Goal: Transaction & Acquisition: Download file/media

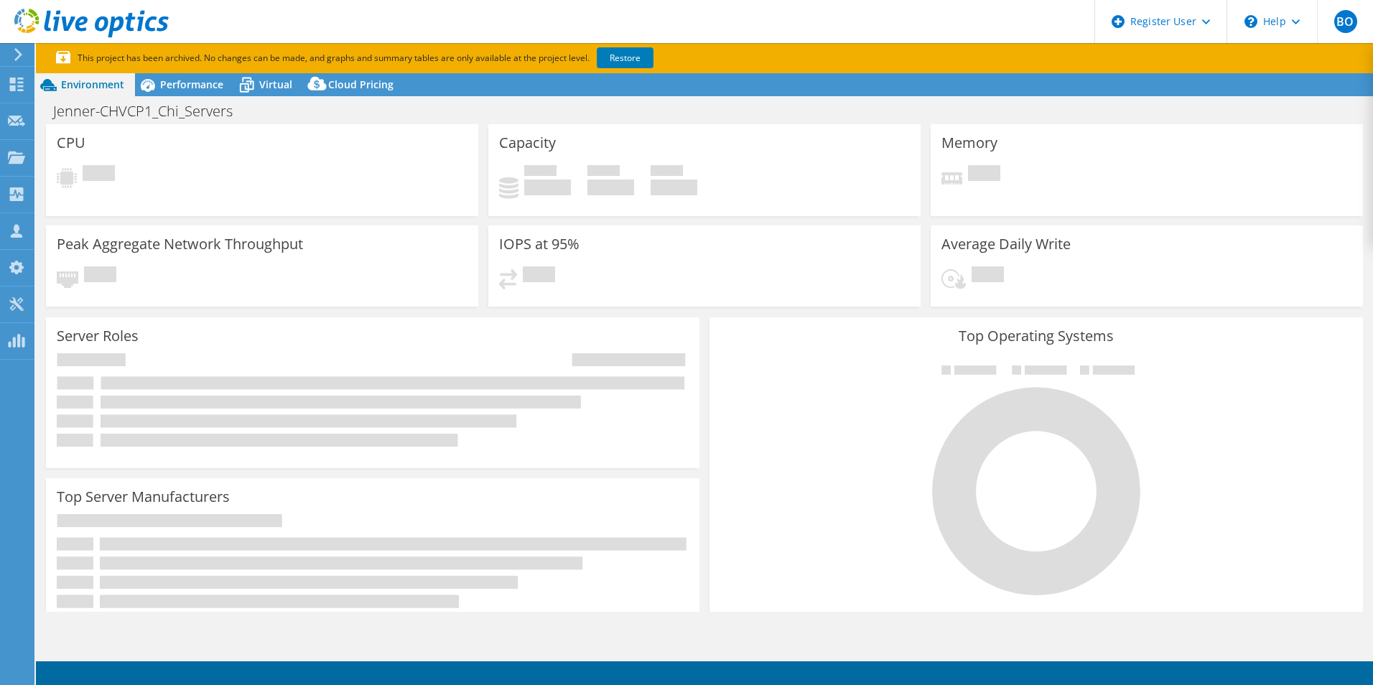
select select "USEast"
select select "USD"
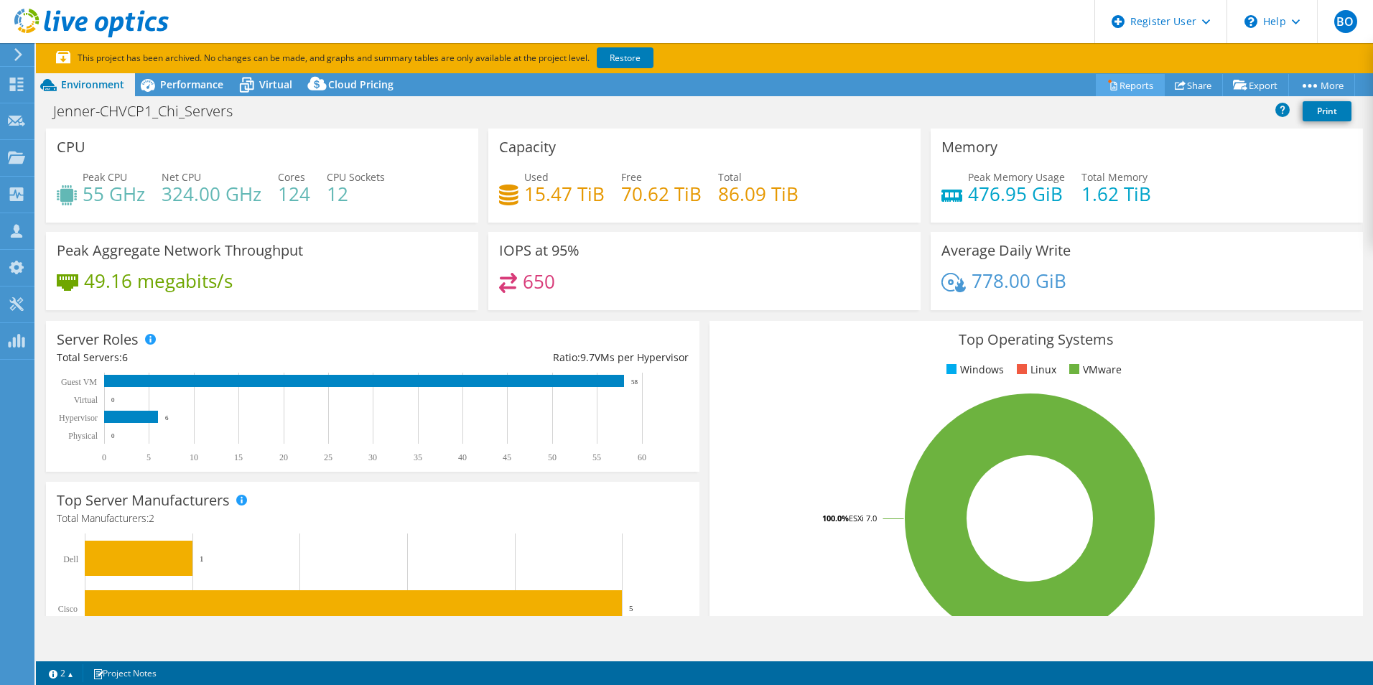
click at [1153, 83] on link "Reports" at bounding box center [1130, 85] width 69 height 22
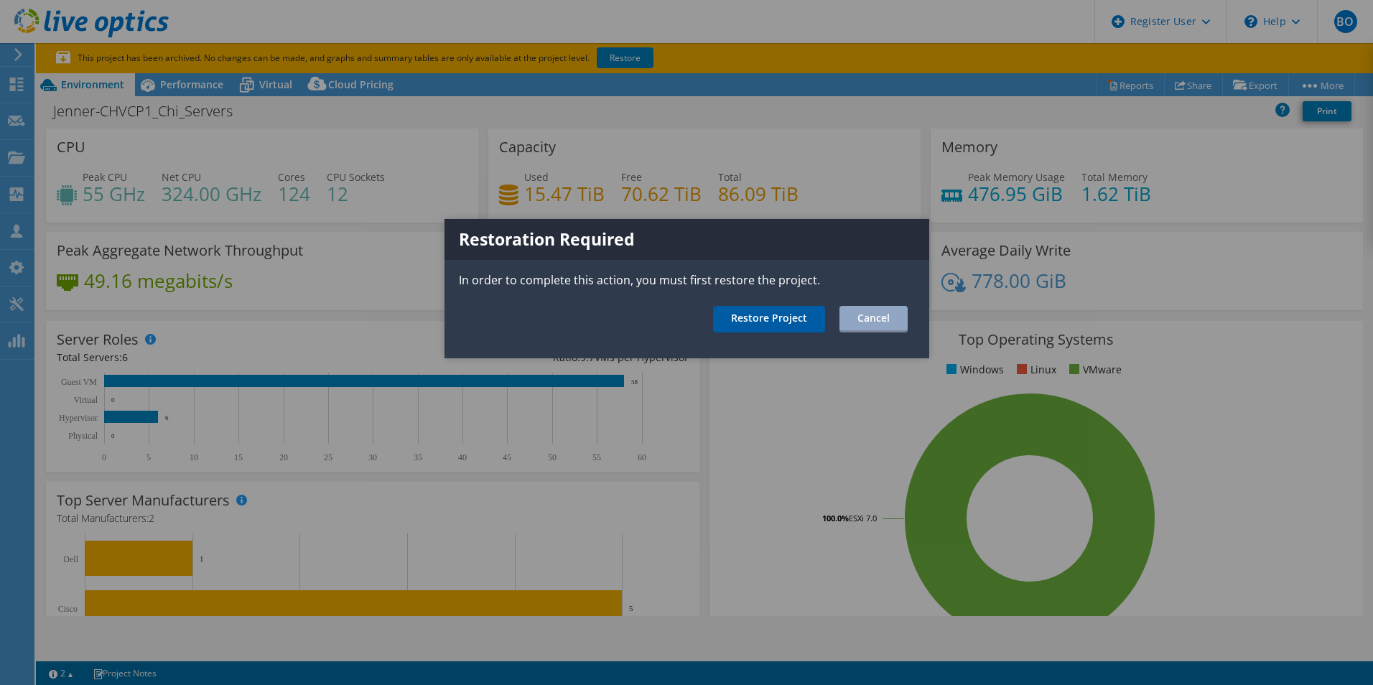
click at [806, 307] on link "Restore Project" at bounding box center [769, 319] width 112 height 27
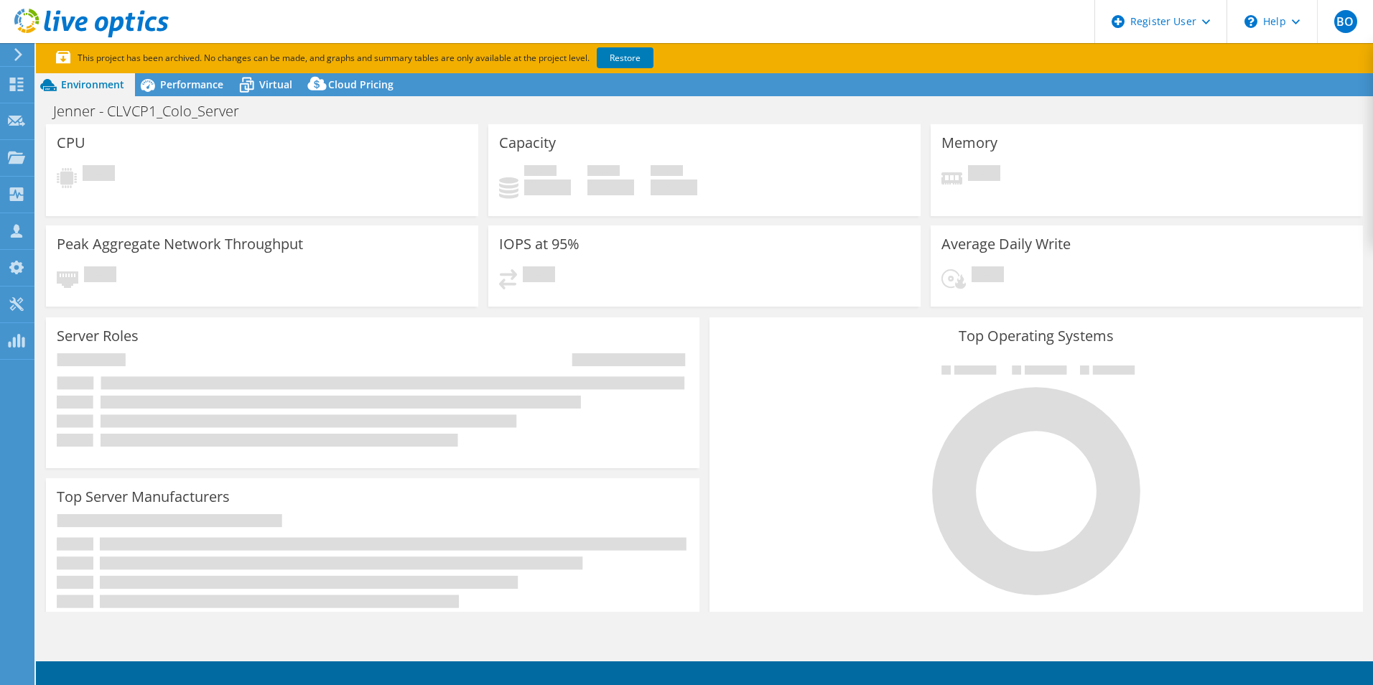
select select "USD"
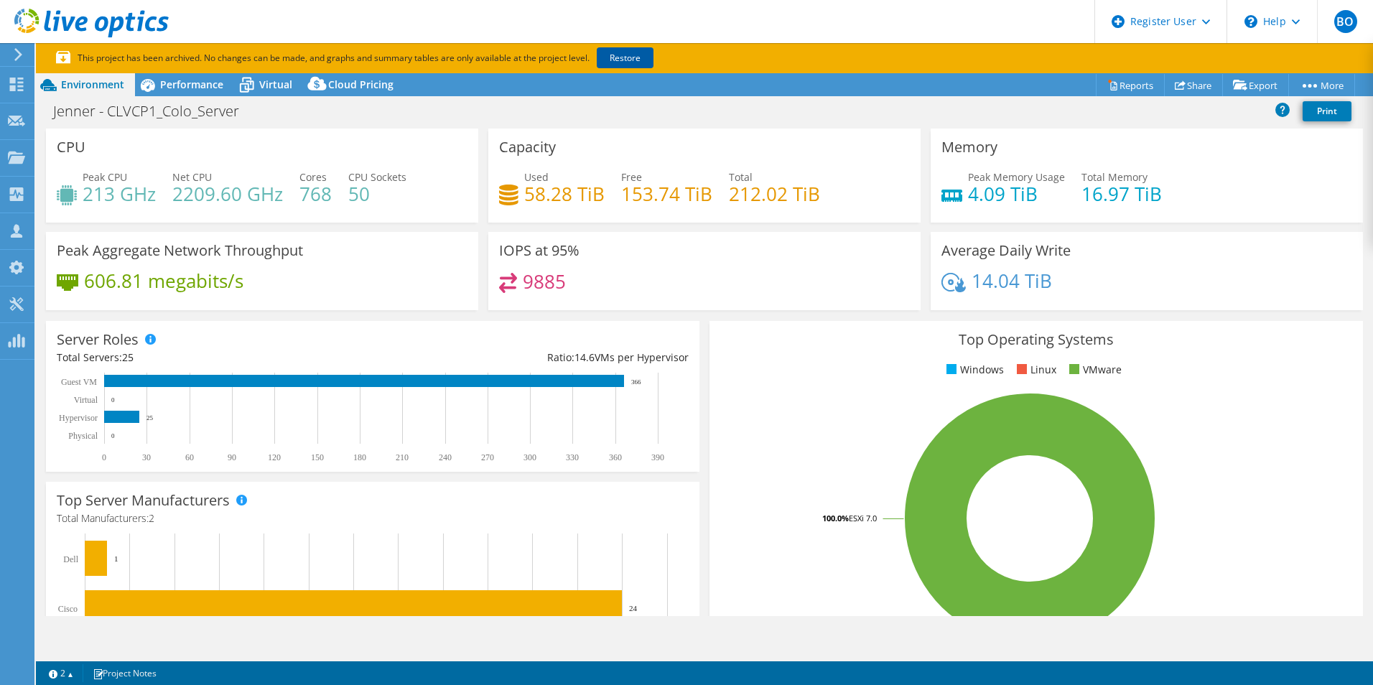
click at [628, 59] on link "Restore" at bounding box center [625, 57] width 57 height 21
click at [742, 139] on div "Capacity Used 58.28 TiB Free 153.74 TiB Total 212.02 TiB" at bounding box center [704, 176] width 432 height 94
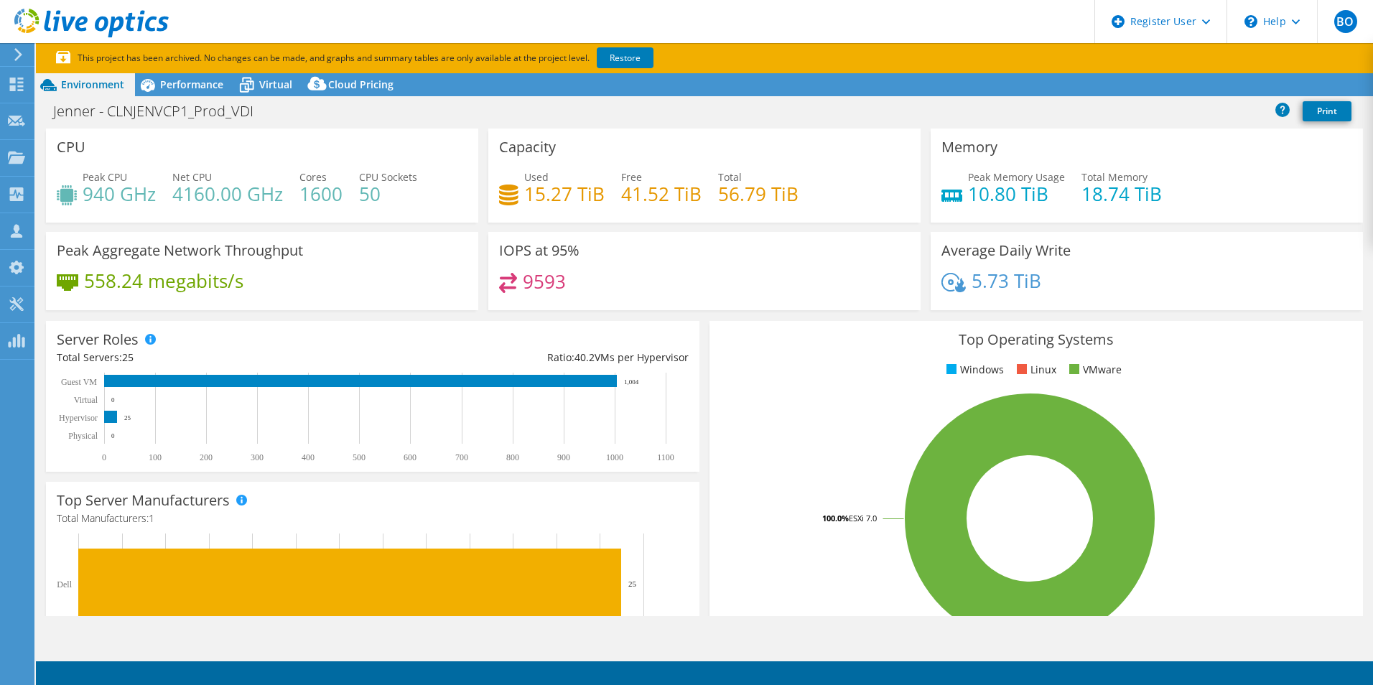
select select "USWest"
select select "USD"
click at [638, 66] on link "Restore" at bounding box center [625, 57] width 57 height 21
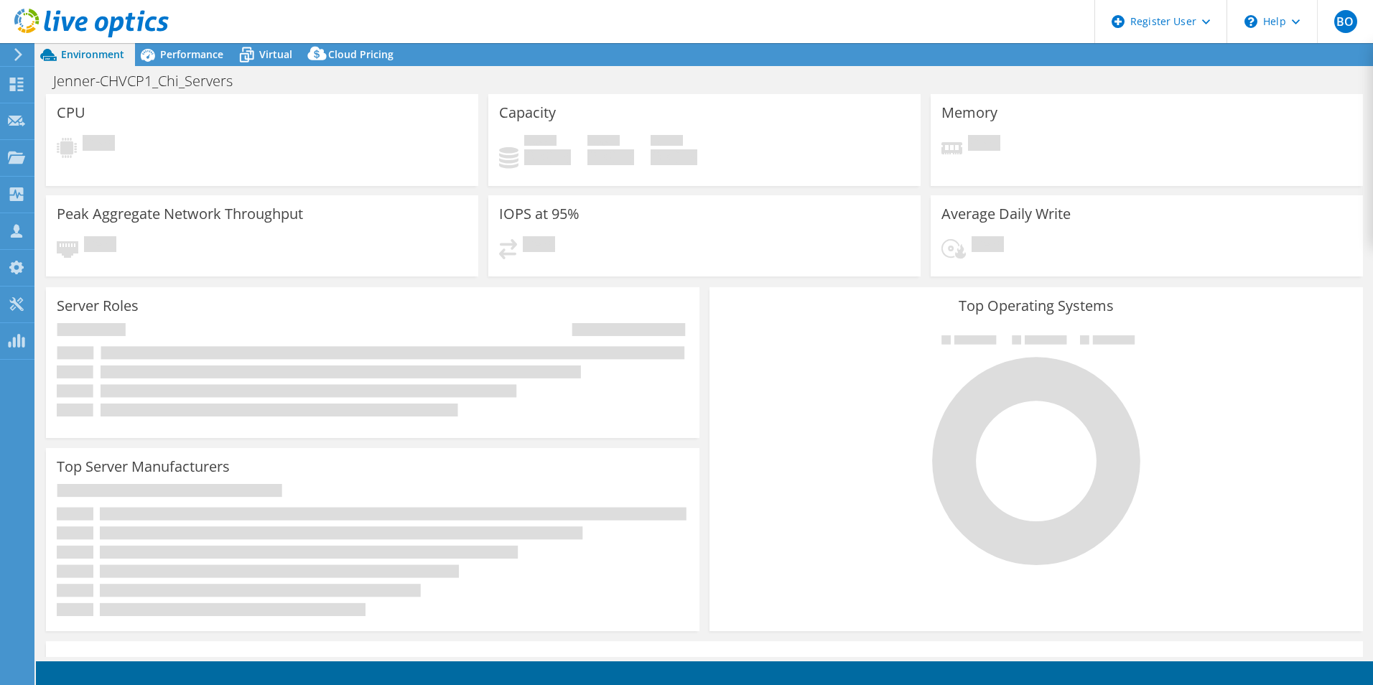
select select "USEast"
select select "USD"
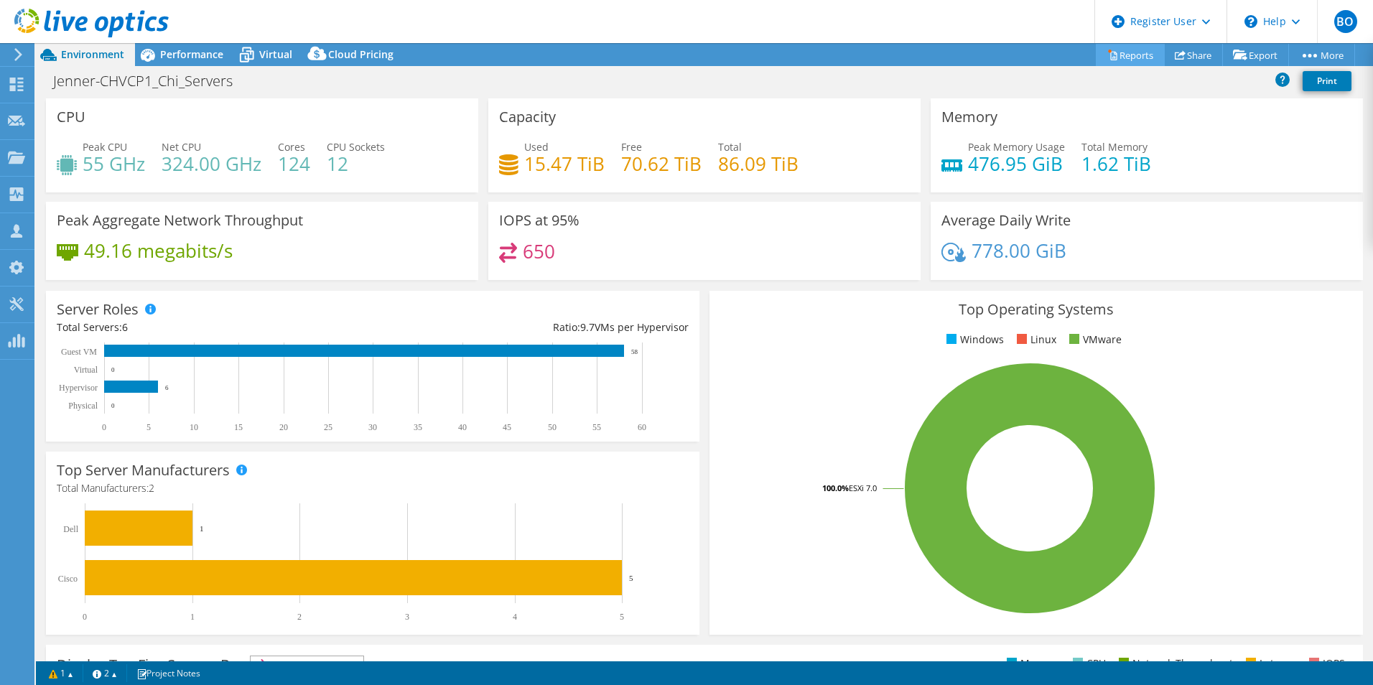
click at [1132, 61] on link "Reports" at bounding box center [1130, 55] width 69 height 22
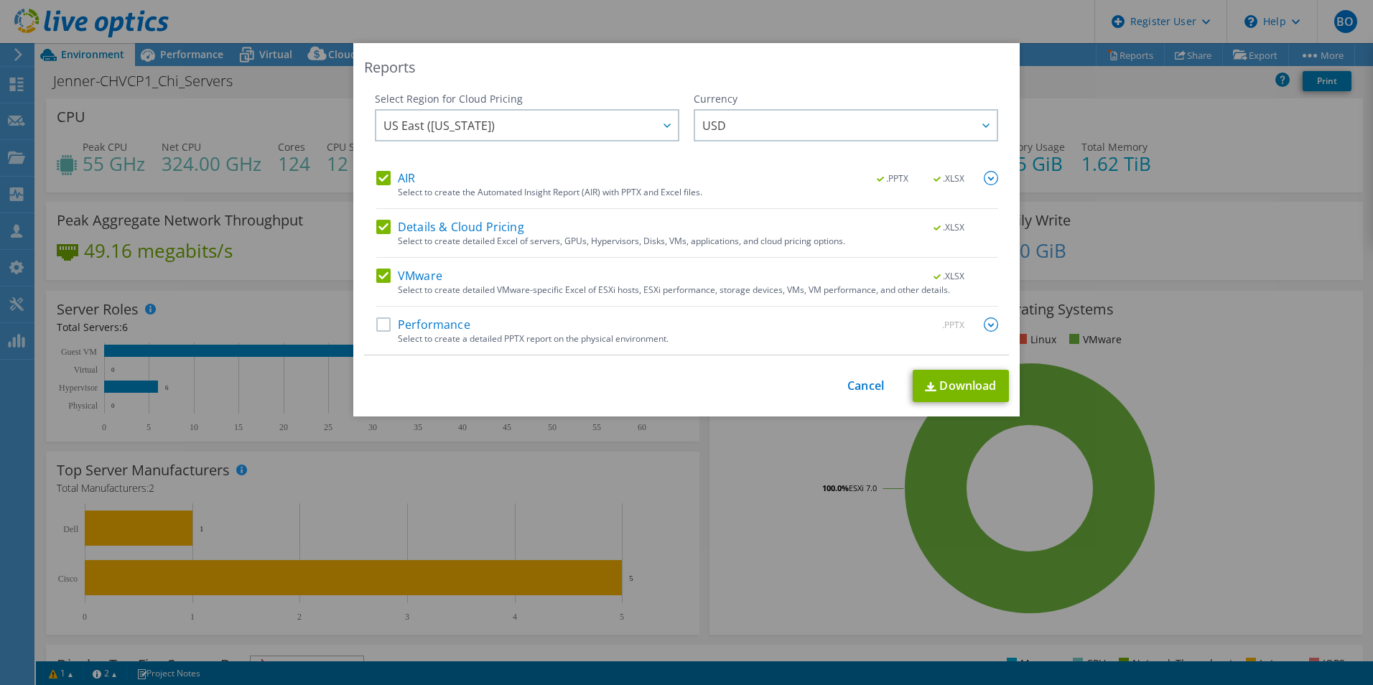
drag, startPoint x: 406, startPoint y: 330, endPoint x: 793, endPoint y: 363, distance: 387.8
click at [408, 330] on label "Performance" at bounding box center [423, 324] width 94 height 14
click at [0, 0] on input "Performance" at bounding box center [0, 0] width 0 height 0
click at [962, 392] on link "Download" at bounding box center [961, 386] width 96 height 32
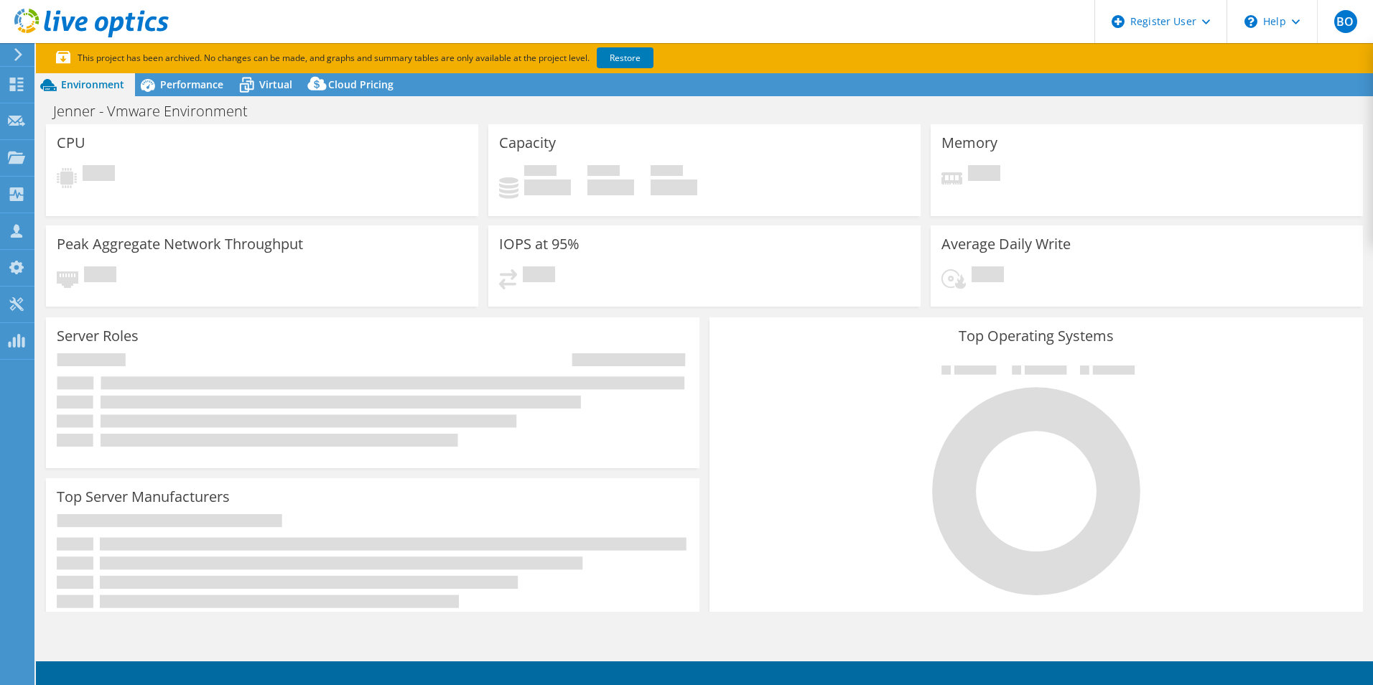
select select "USEast"
select select "USD"
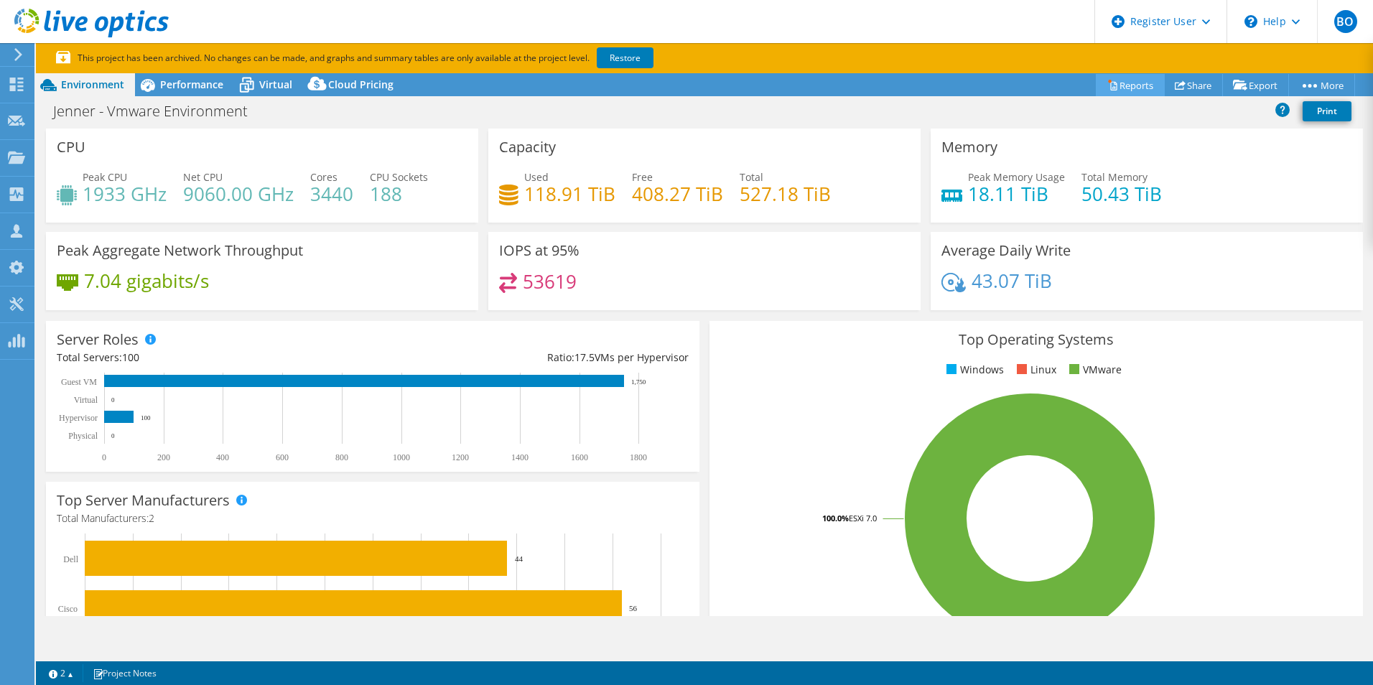
click at [1122, 87] on link "Reports" at bounding box center [1130, 85] width 69 height 22
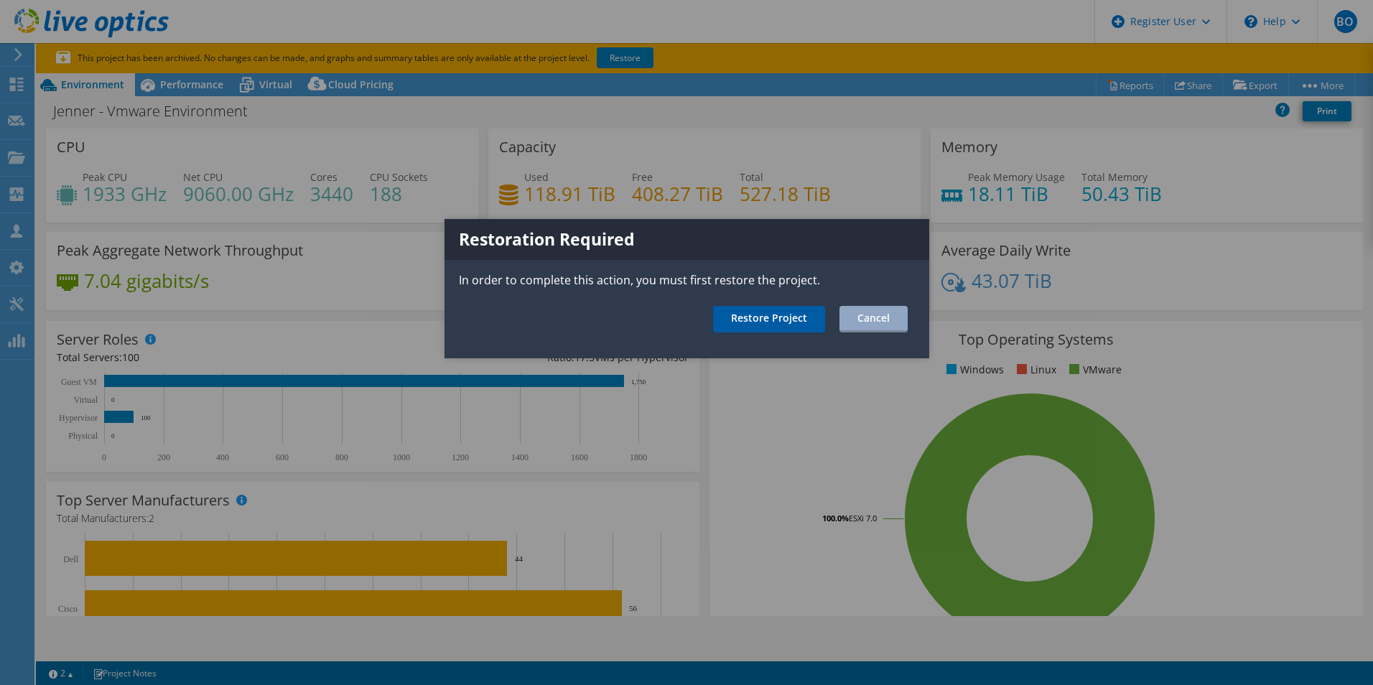
click at [794, 326] on link "Restore Project" at bounding box center [769, 319] width 112 height 27
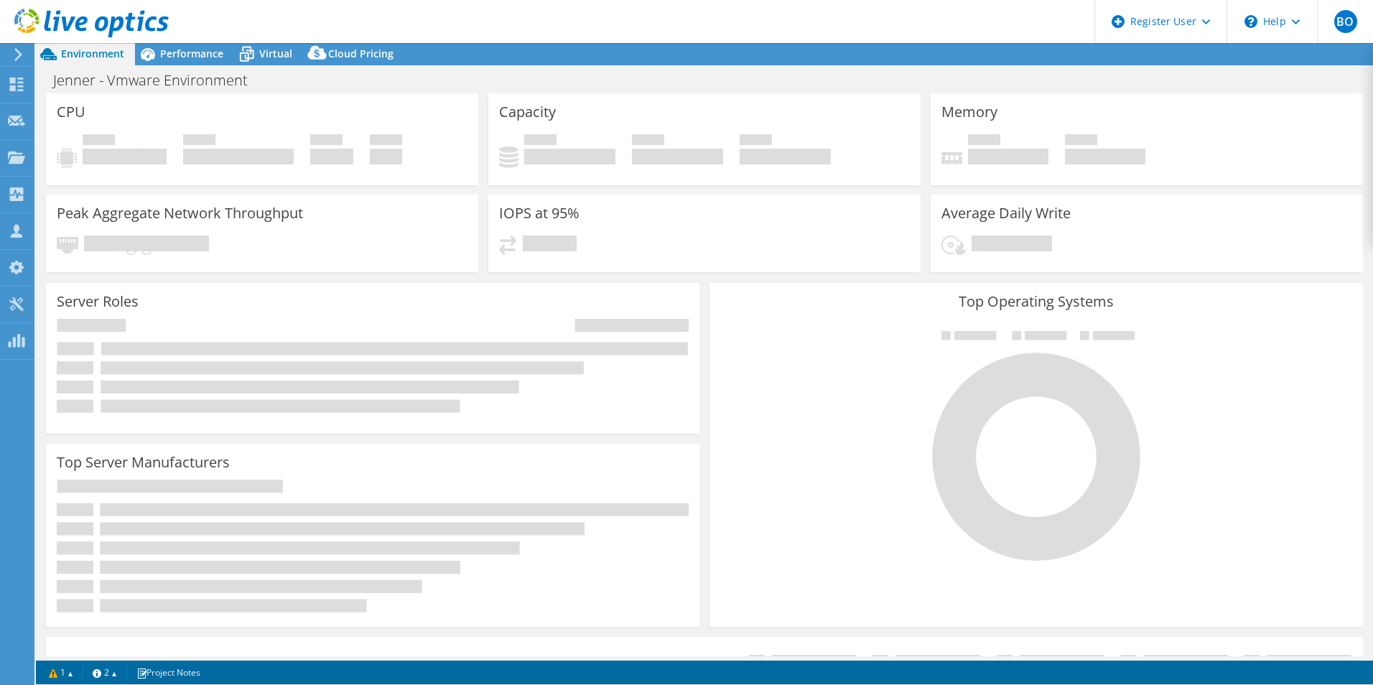
select select "USD"
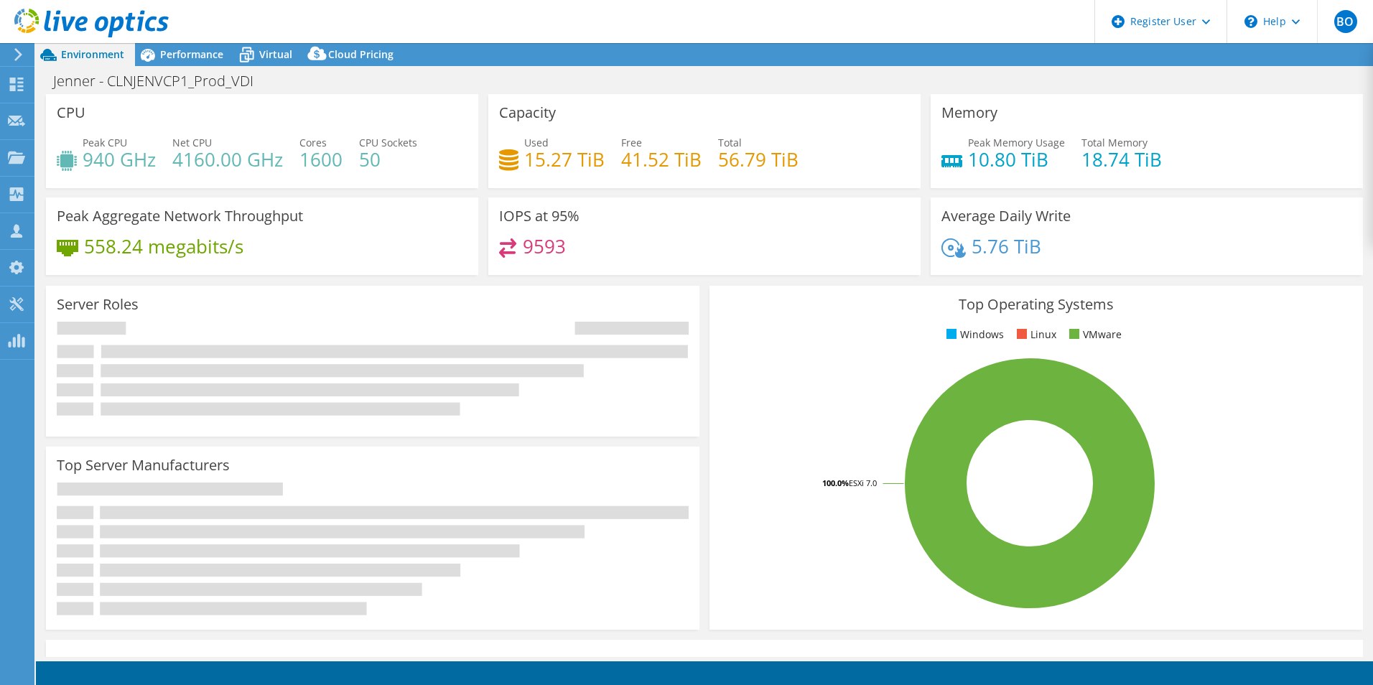
select select "USWest"
select select "USD"
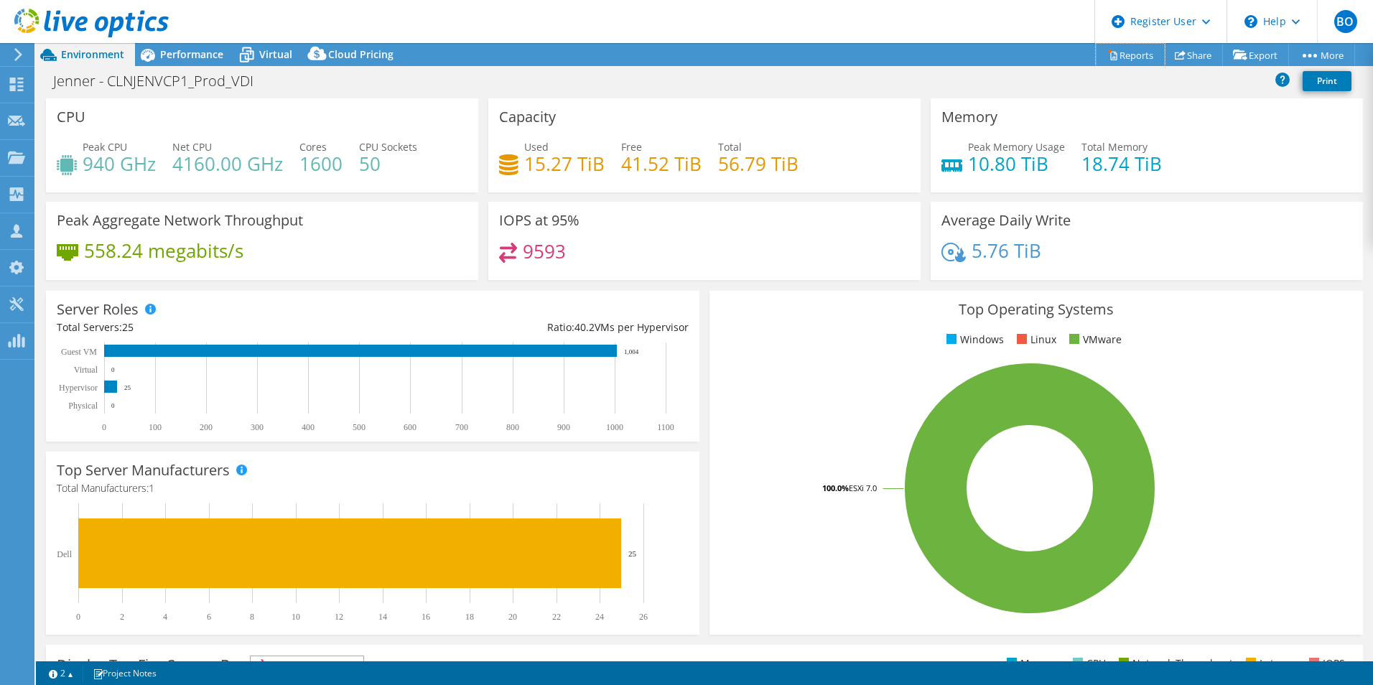
click at [1138, 53] on link "Reports" at bounding box center [1130, 55] width 69 height 22
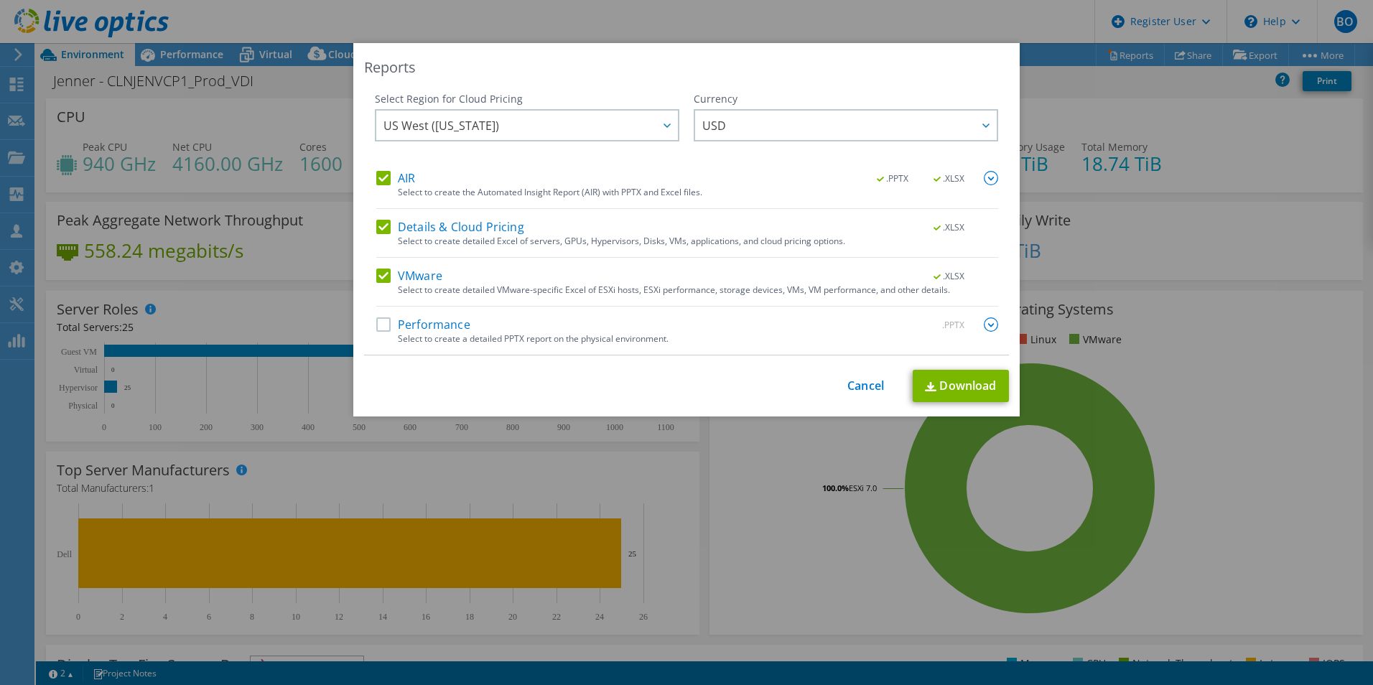
click at [450, 315] on div "AIR .PPTX .XLSX Select to create the Automated Insight Report (AIR) with PPTX a…" at bounding box center [687, 263] width 622 height 184
click at [438, 322] on label "Performance" at bounding box center [423, 324] width 94 height 14
click at [0, 0] on input "Performance" at bounding box center [0, 0] width 0 height 0
click at [969, 378] on link "Download" at bounding box center [961, 386] width 96 height 32
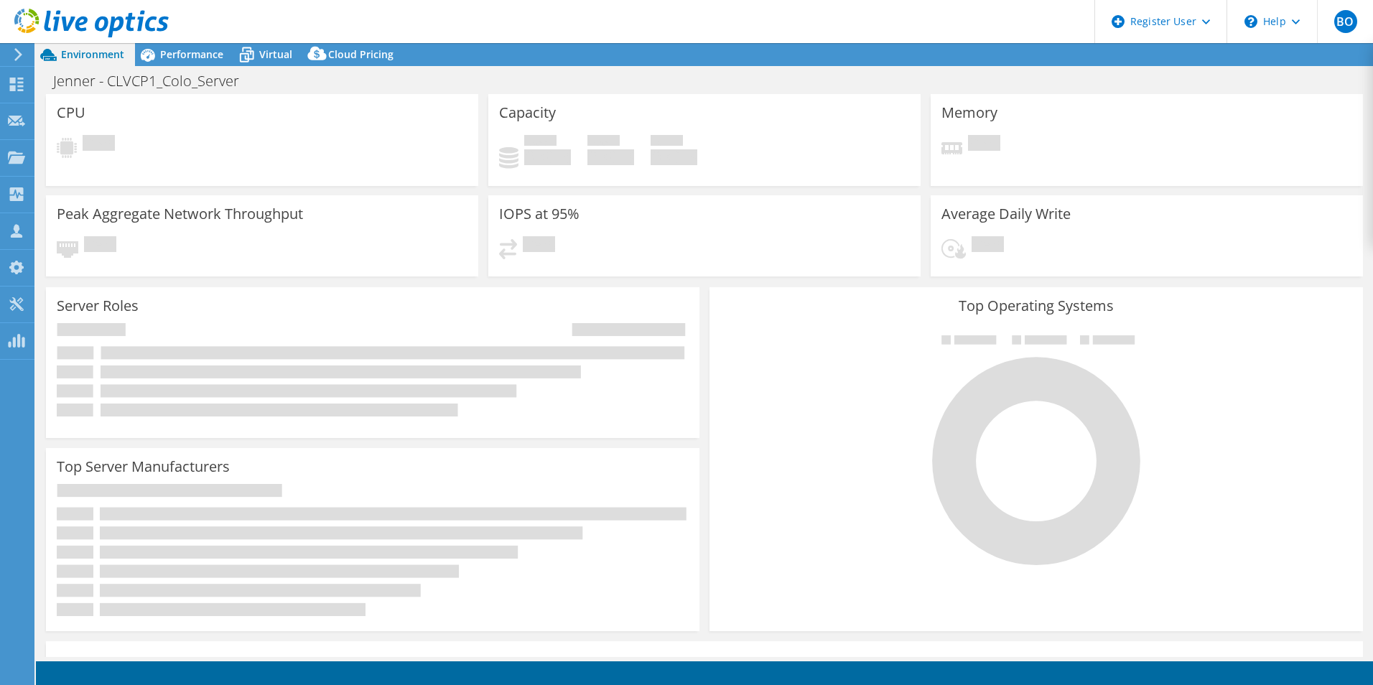
select select "USD"
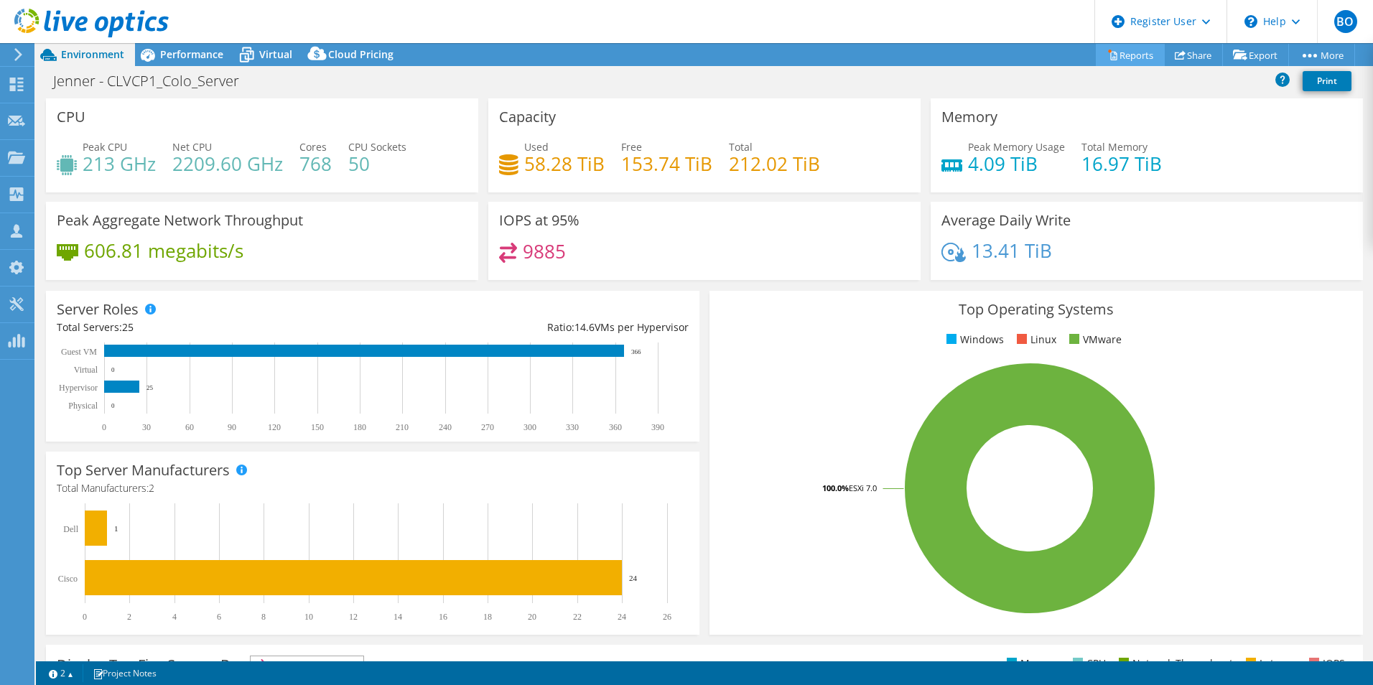
click at [1129, 57] on link "Reports" at bounding box center [1130, 55] width 69 height 22
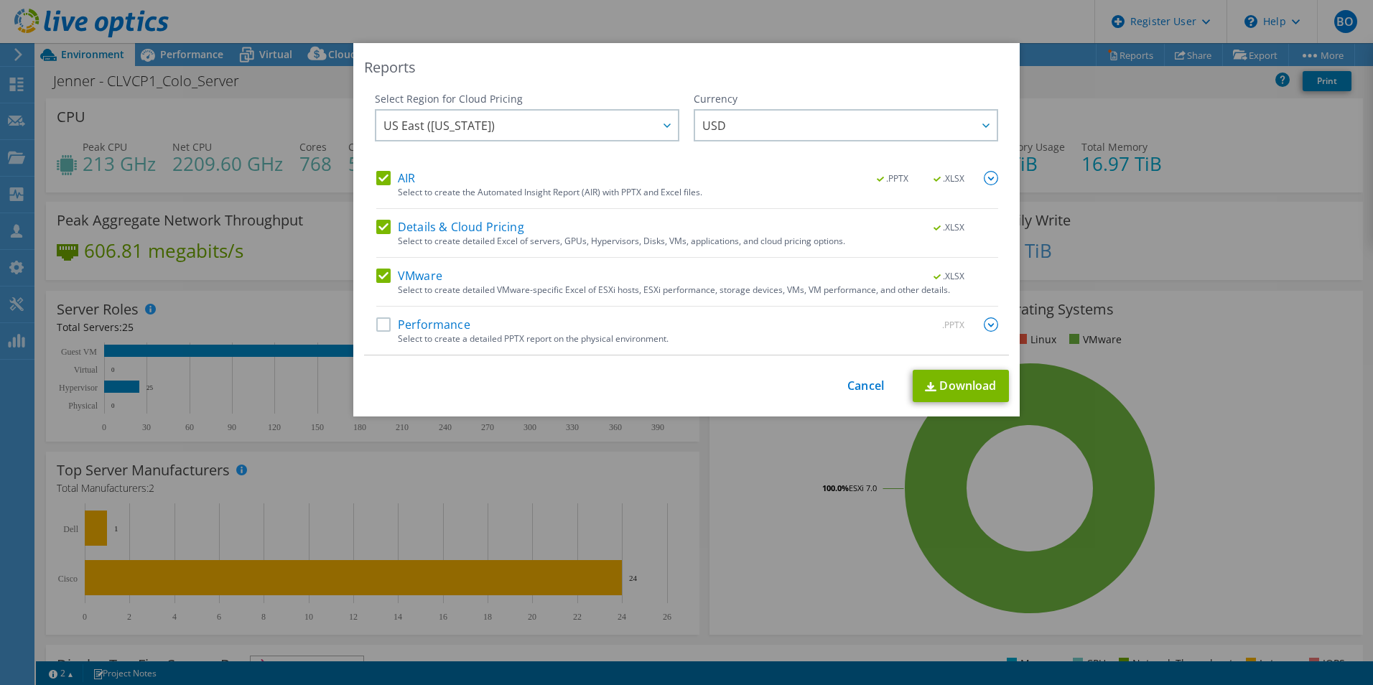
click at [522, 340] on div "Select to create a detailed PPTX report on the physical environment." at bounding box center [698, 339] width 600 height 10
click at [376, 325] on label "Performance" at bounding box center [423, 324] width 94 height 14
click at [0, 0] on input "Performance" at bounding box center [0, 0] width 0 height 0
click at [973, 375] on link "Download" at bounding box center [961, 386] width 96 height 32
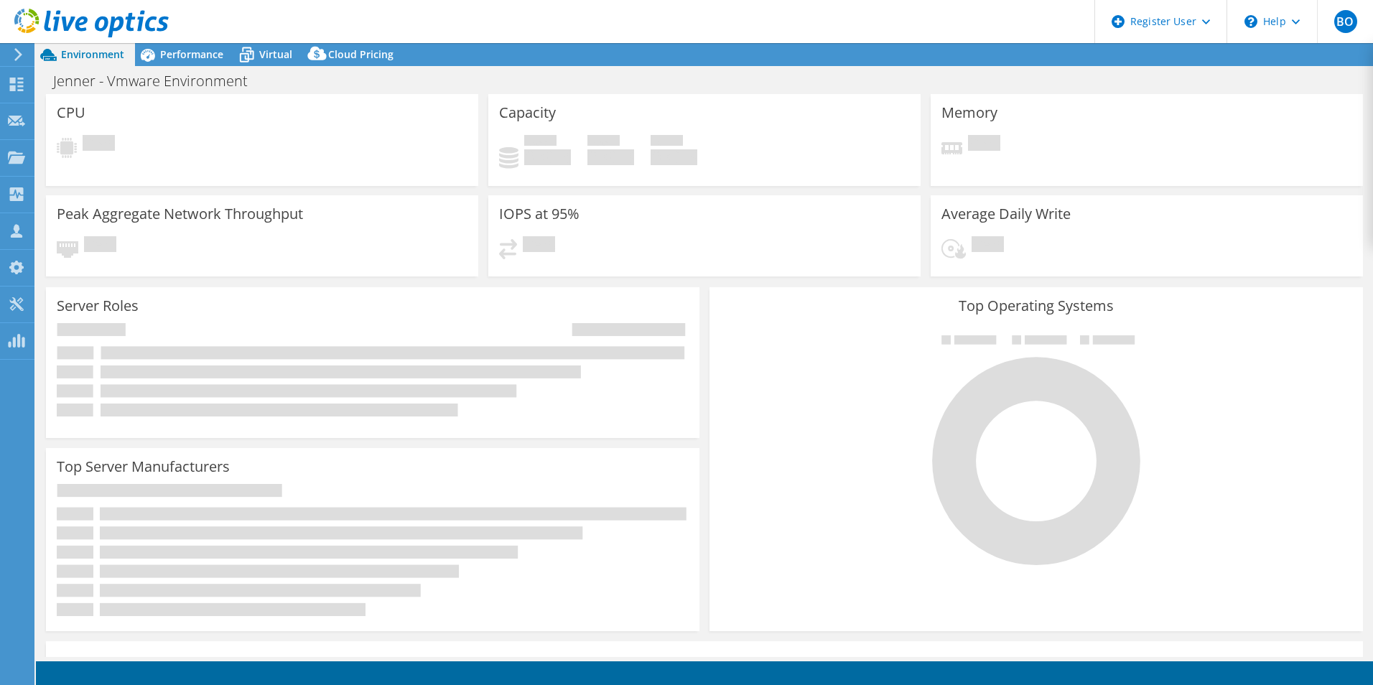
select select "USEast"
select select "USD"
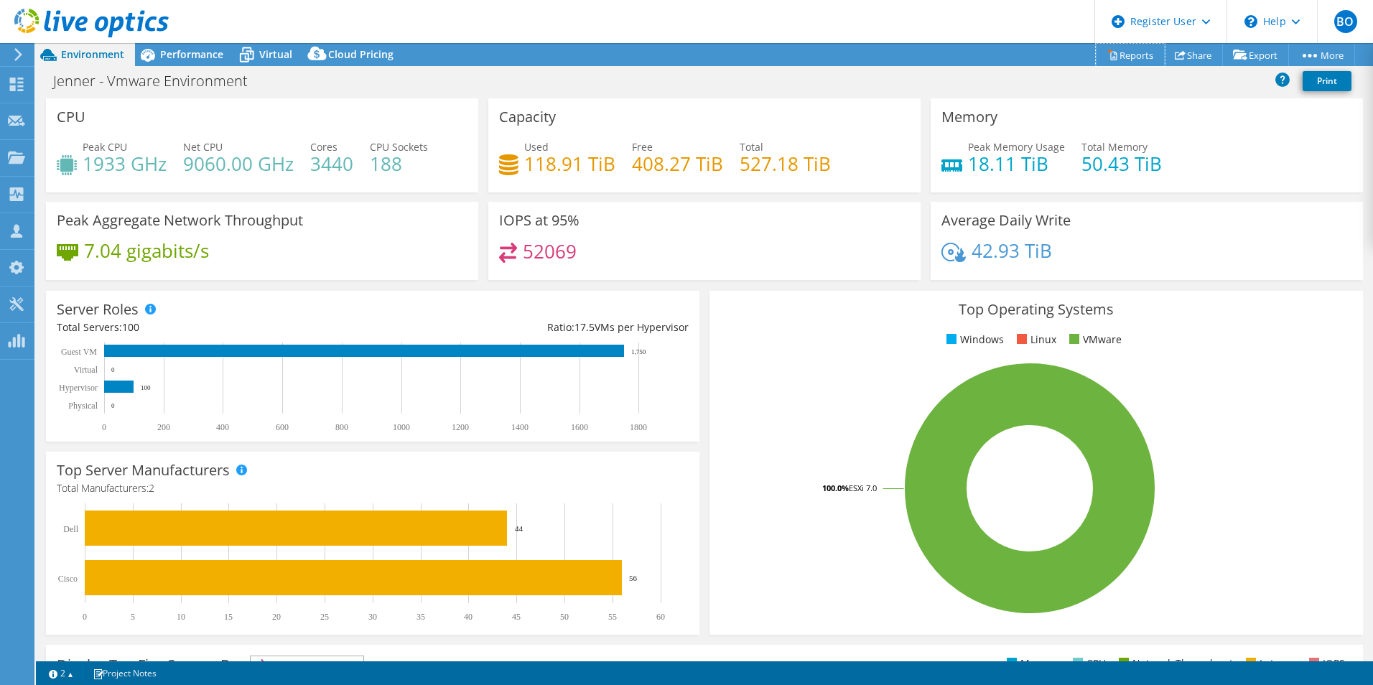
click at [1114, 48] on link "Reports" at bounding box center [1130, 55] width 69 height 22
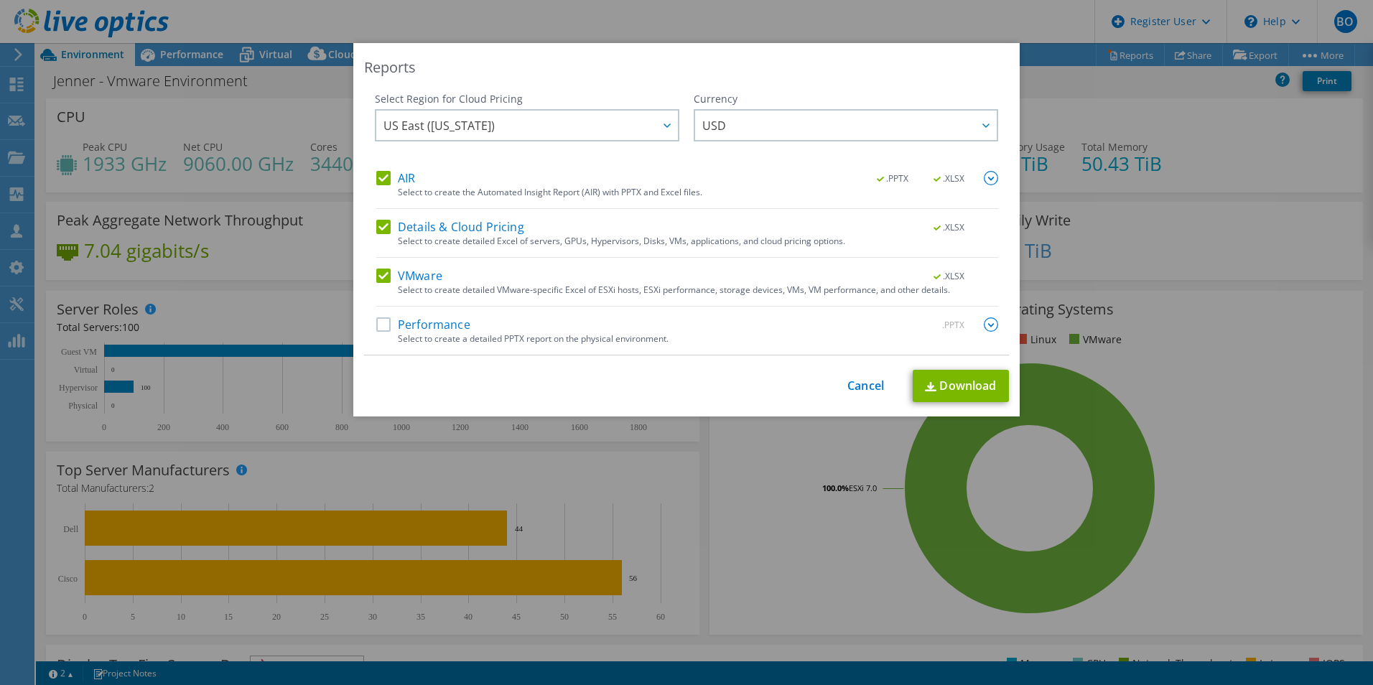
click at [408, 317] on label "Performance" at bounding box center [423, 324] width 94 height 14
click at [0, 0] on input "Performance" at bounding box center [0, 0] width 0 height 0
click at [990, 377] on link "Download" at bounding box center [961, 386] width 96 height 32
